Goal: Check status

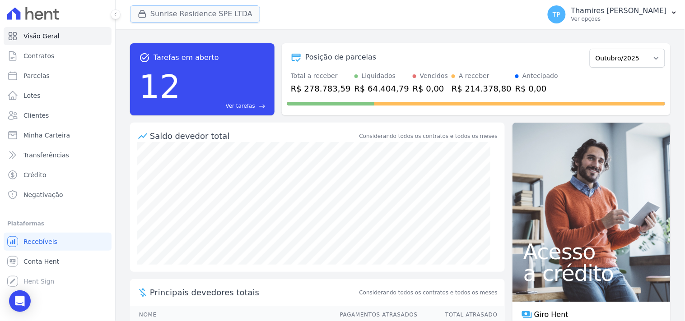
click at [169, 18] on button "Sunrise Residence SPE LTDA" at bounding box center [195, 13] width 130 height 17
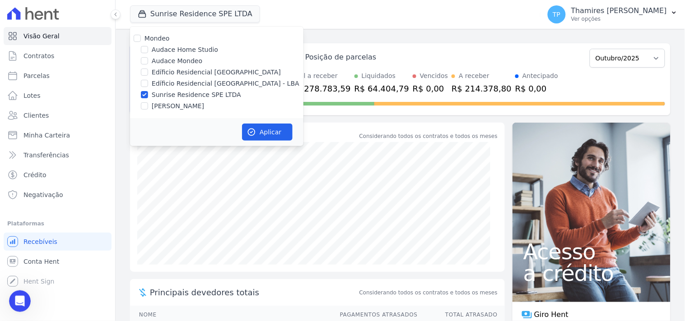
click at [189, 81] on div "Mondeo Audace Home Studio Audace Mondeo Edíficio Residencial [GEOGRAPHIC_DATA] …" at bounding box center [216, 73] width 173 height 92
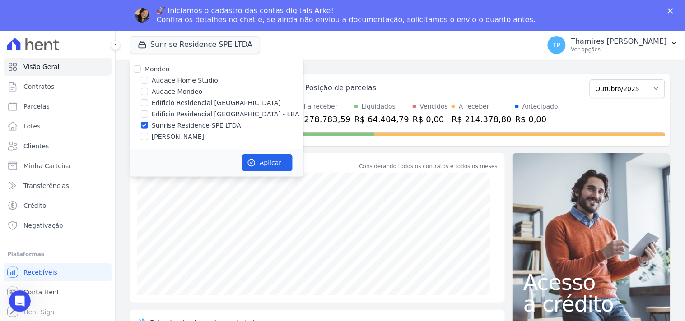
click at [204, 113] on label "Edíficio Residencial [GEOGRAPHIC_DATA] - LBA" at bounding box center [226, 114] width 148 height 9
click at [148, 113] on input "Edíficio Residencial [GEOGRAPHIC_DATA] - LBA" at bounding box center [144, 114] width 7 height 7
checkbox input "true"
click at [209, 125] on label "Sunrise Residence SPE LTDA" at bounding box center [196, 125] width 89 height 9
click at [148, 125] on input "Sunrise Residence SPE LTDA" at bounding box center [144, 125] width 7 height 7
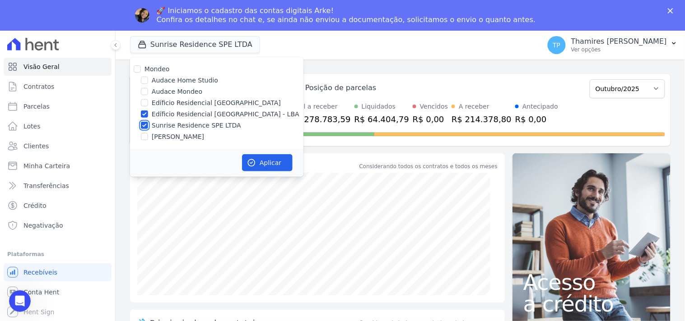
checkbox input "false"
click at [262, 164] on button "Aplicar" at bounding box center [267, 162] width 51 height 17
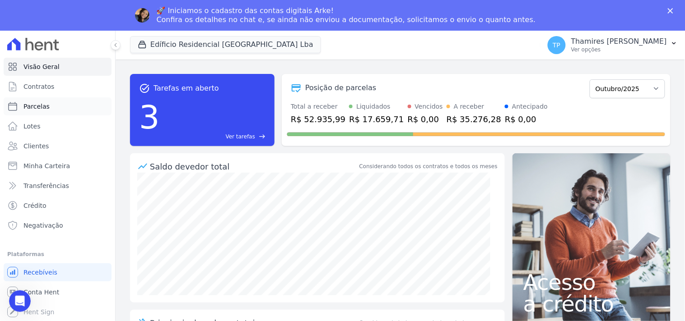
click at [68, 110] on link "Parcelas" at bounding box center [58, 106] width 108 height 18
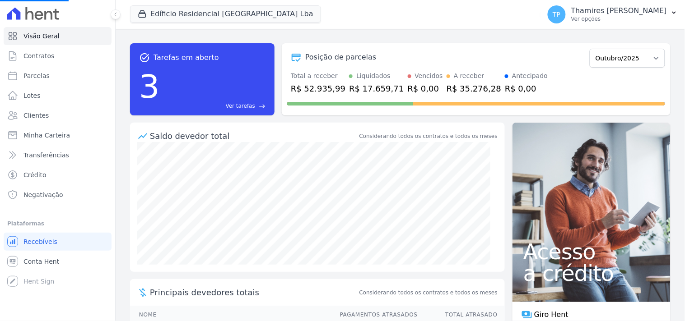
select select
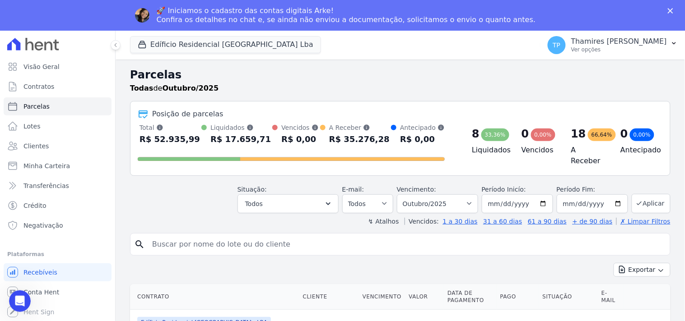
click at [209, 246] on input "search" at bounding box center [407, 245] width 520 height 18
type input "BAGON"
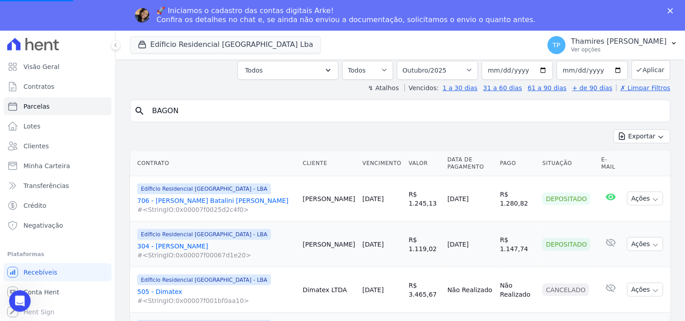
scroll to position [150, 0]
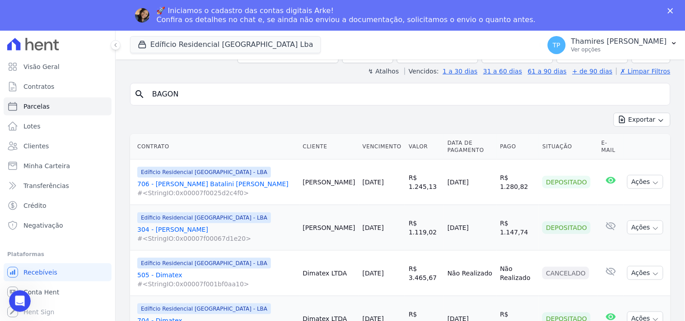
select select
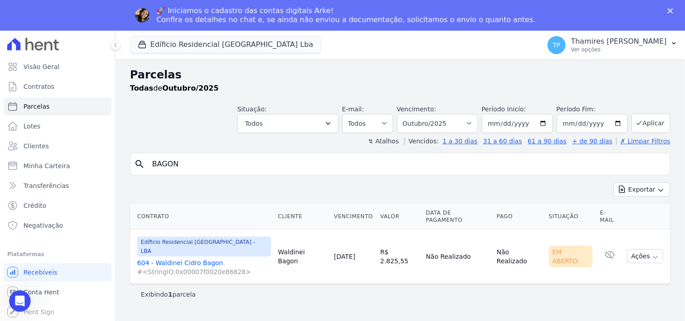
click at [204, 259] on link "604 - Waldinei [PERSON_NAME] #<StringIO:0x00007f0020e86828>" at bounding box center [204, 268] width 134 height 18
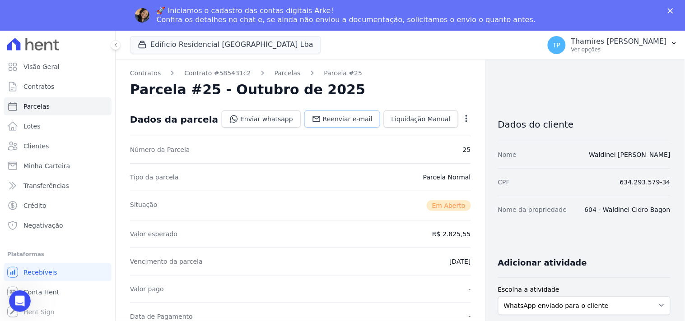
click at [343, 122] on span "Reenviar e-mail" at bounding box center [348, 119] width 50 height 9
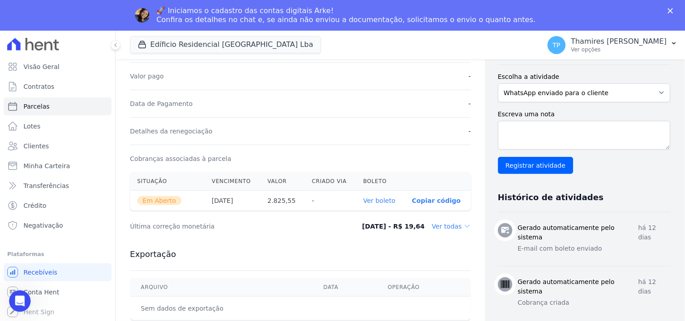
scroll to position [197, 0]
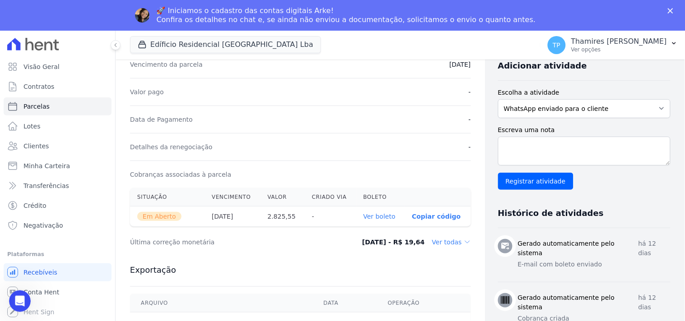
click at [380, 219] on link "Ver boleto" at bounding box center [379, 216] width 32 height 7
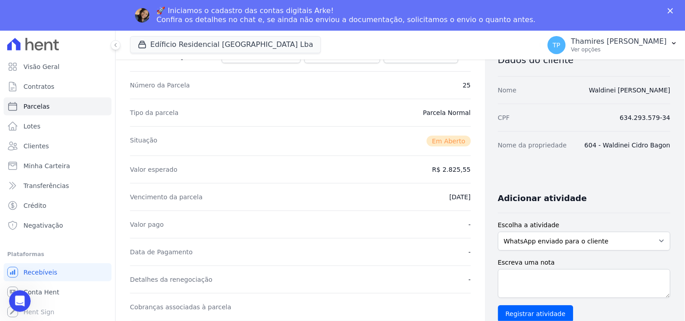
scroll to position [0, 0]
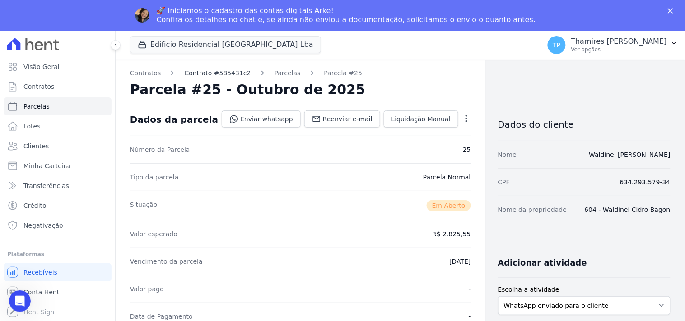
click at [222, 73] on link "Contrato #585431c2" at bounding box center [217, 73] width 66 height 9
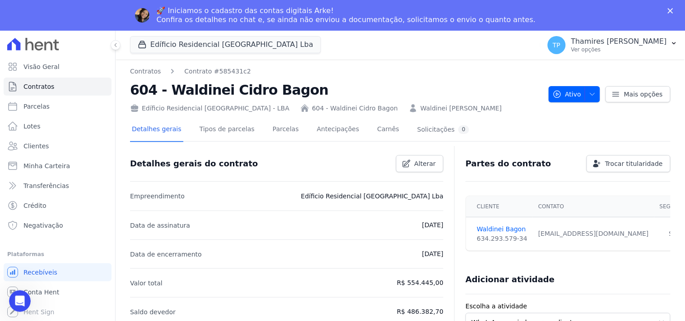
click at [420, 107] on link "Waldinei [PERSON_NAME]" at bounding box center [460, 108] width 81 height 9
click at [271, 126] on link "Parcelas" at bounding box center [286, 130] width 30 height 24
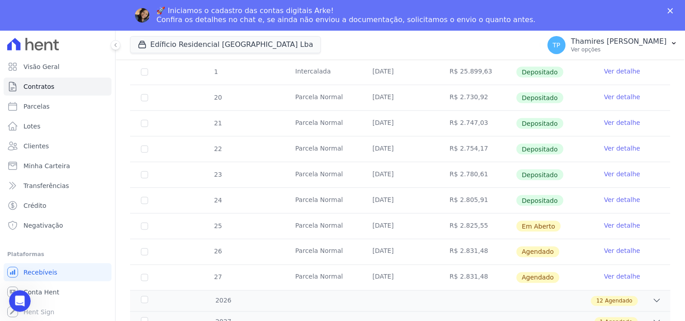
scroll to position [268, 0]
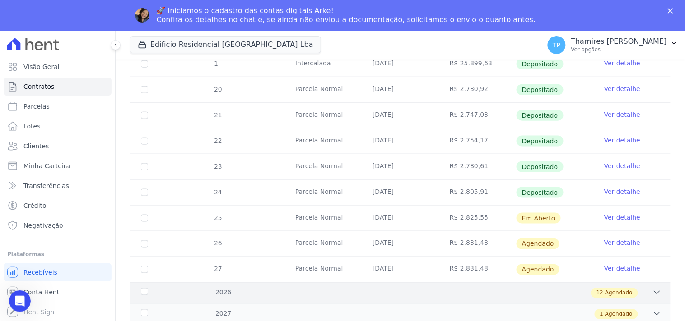
click at [418, 296] on div "12 Agendado" at bounding box center [426, 293] width 469 height 10
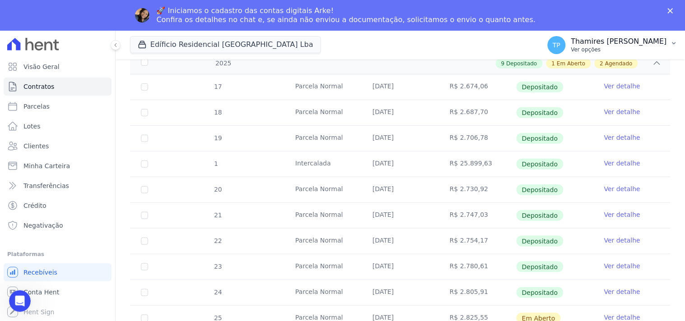
scroll to position [118, 0]
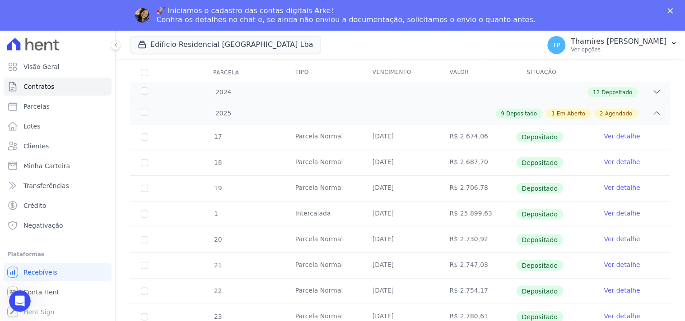
click at [673, 9] on icon "Fechar" at bounding box center [670, 10] width 5 height 5
